Goal: Contribute content

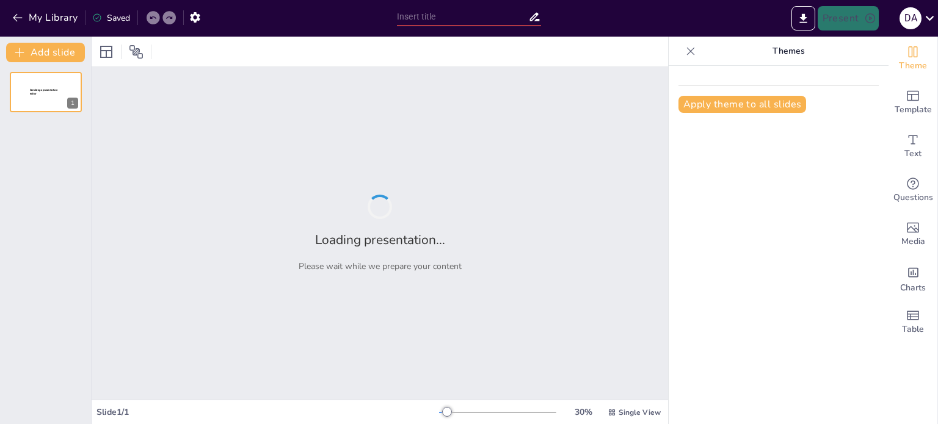
type input "Fuerzas Elásticas y Volúmenes Pulmonares: Interacciones en el Sistema Respirato…"
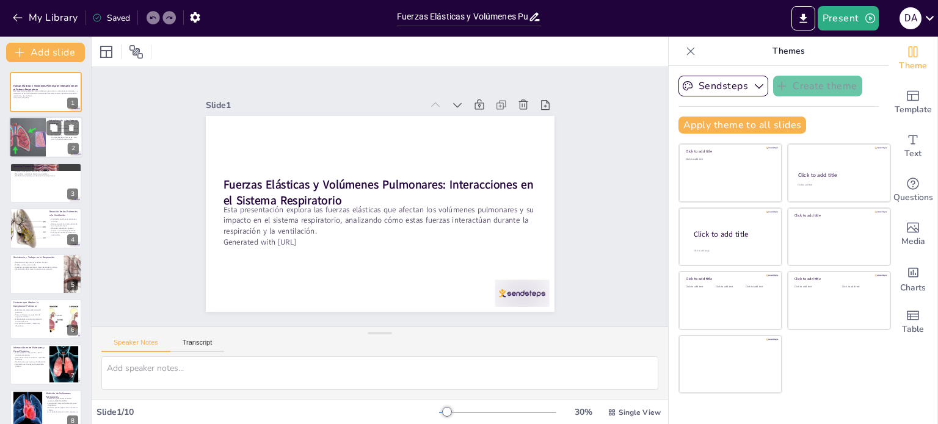
click at [24, 134] on div at bounding box center [27, 138] width 73 height 42
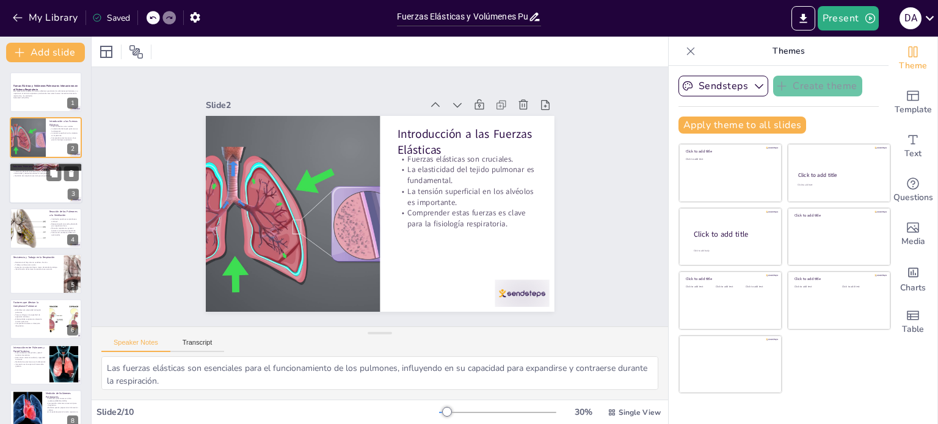
click at [40, 183] on div at bounding box center [45, 183] width 73 height 42
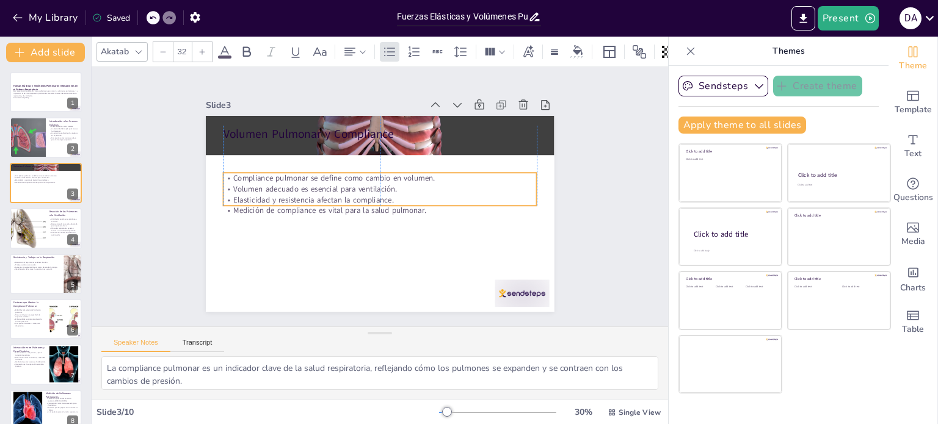
drag, startPoint x: 449, startPoint y: 167, endPoint x: 448, endPoint y: 198, distance: 30.6
click at [448, 198] on p "Elasticidad y resistencia afectan la compliance." at bounding box center [379, 200] width 302 height 107
click at [35, 227] on div at bounding box center [27, 229] width 73 height 42
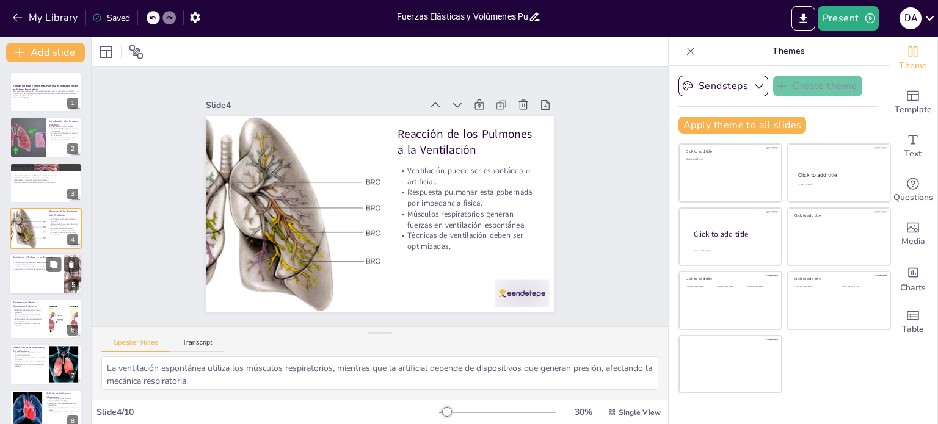
click at [41, 253] on div "Resistencia y Trabajo en la Respiración Resistencia al flujo de aire se debe a …" at bounding box center [45, 253] width 73 height 0
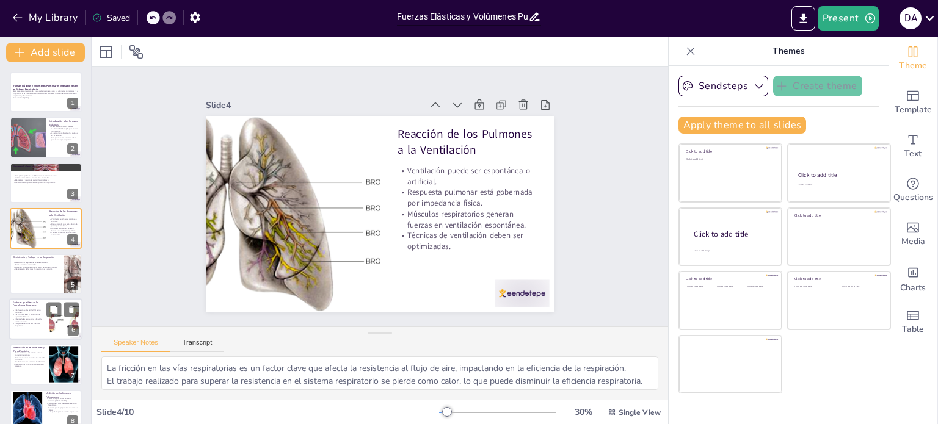
scroll to position [31, 0]
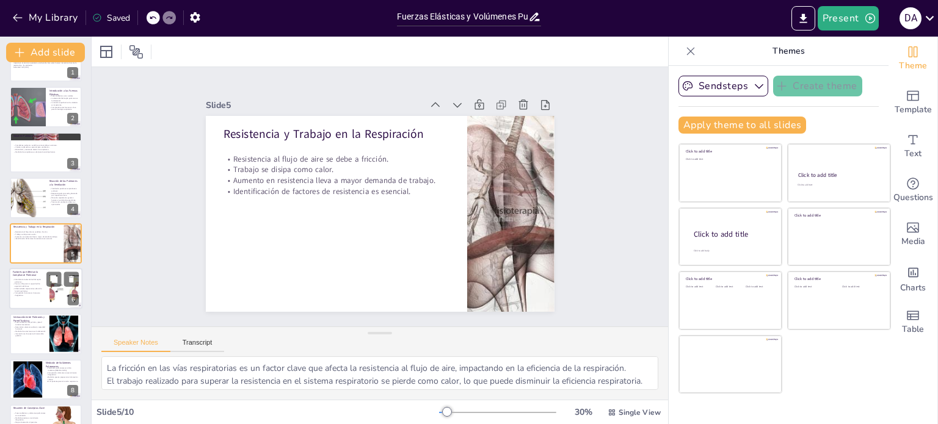
click at [23, 292] on p "Comprender factores es clave para diagnóstico." at bounding box center [29, 294] width 33 height 4
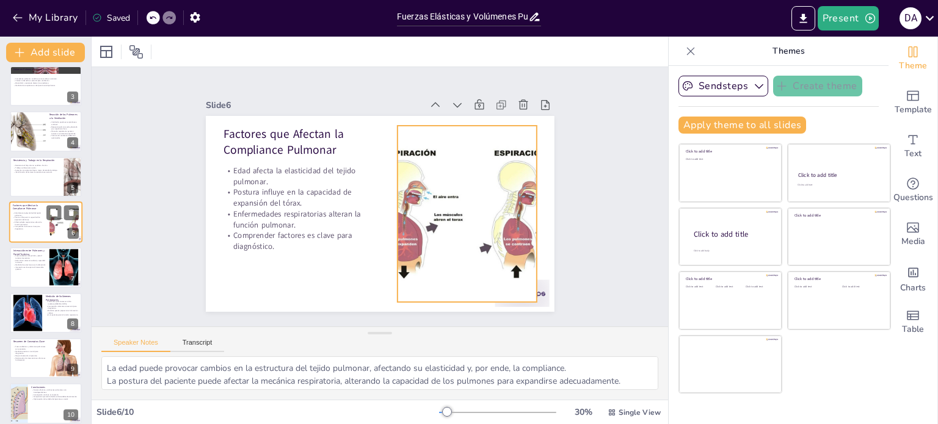
scroll to position [106, 0]
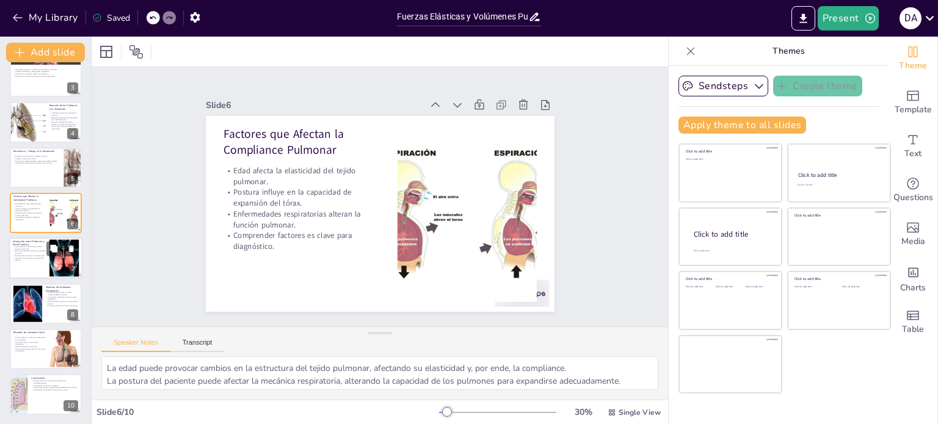
click at [38, 258] on p "Interacción es clave para el intercambio gaseoso." at bounding box center [29, 259] width 33 height 4
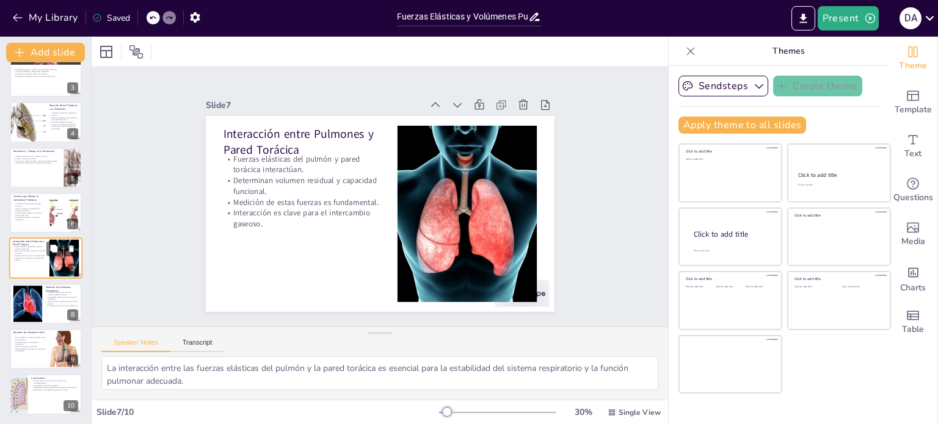
scroll to position [107, 0]
click at [43, 311] on div at bounding box center [45, 304] width 73 height 42
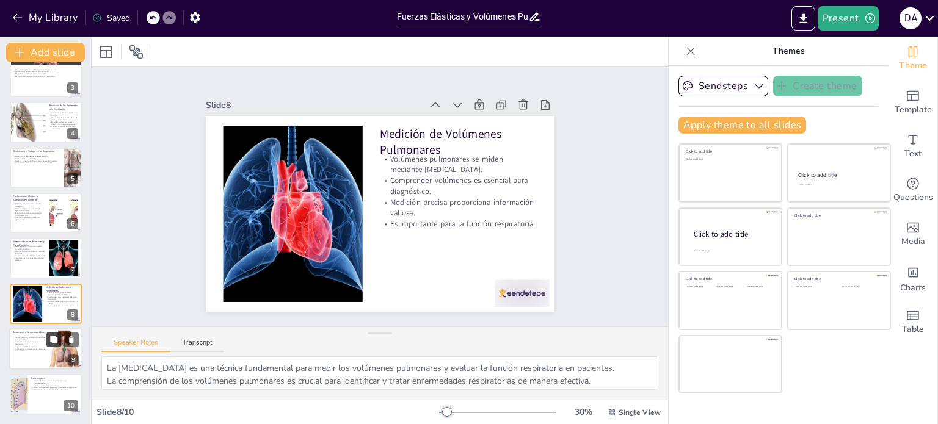
click at [49, 341] on button at bounding box center [53, 339] width 15 height 15
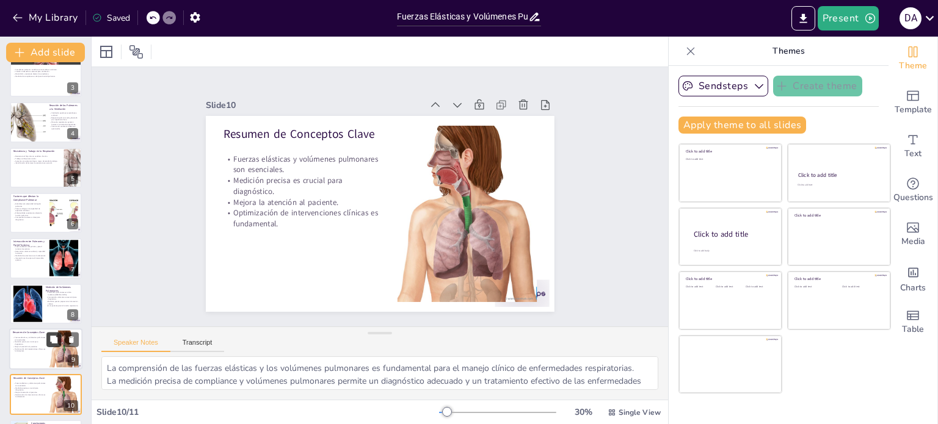
scroll to position [151, 0]
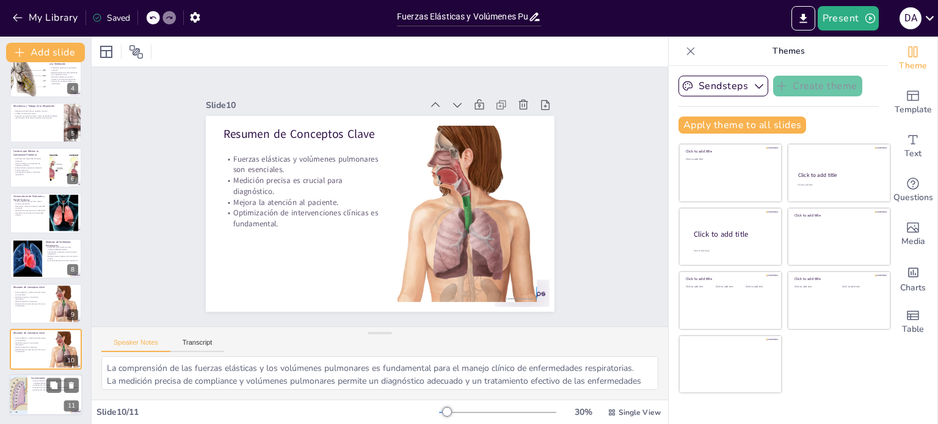
click at [35, 394] on div at bounding box center [45, 395] width 73 height 42
type textarea "La interdependencia entre las fuerzas elásticas y los volúmenes pulmonares es c…"
